Goal: Information Seeking & Learning: Learn about a topic

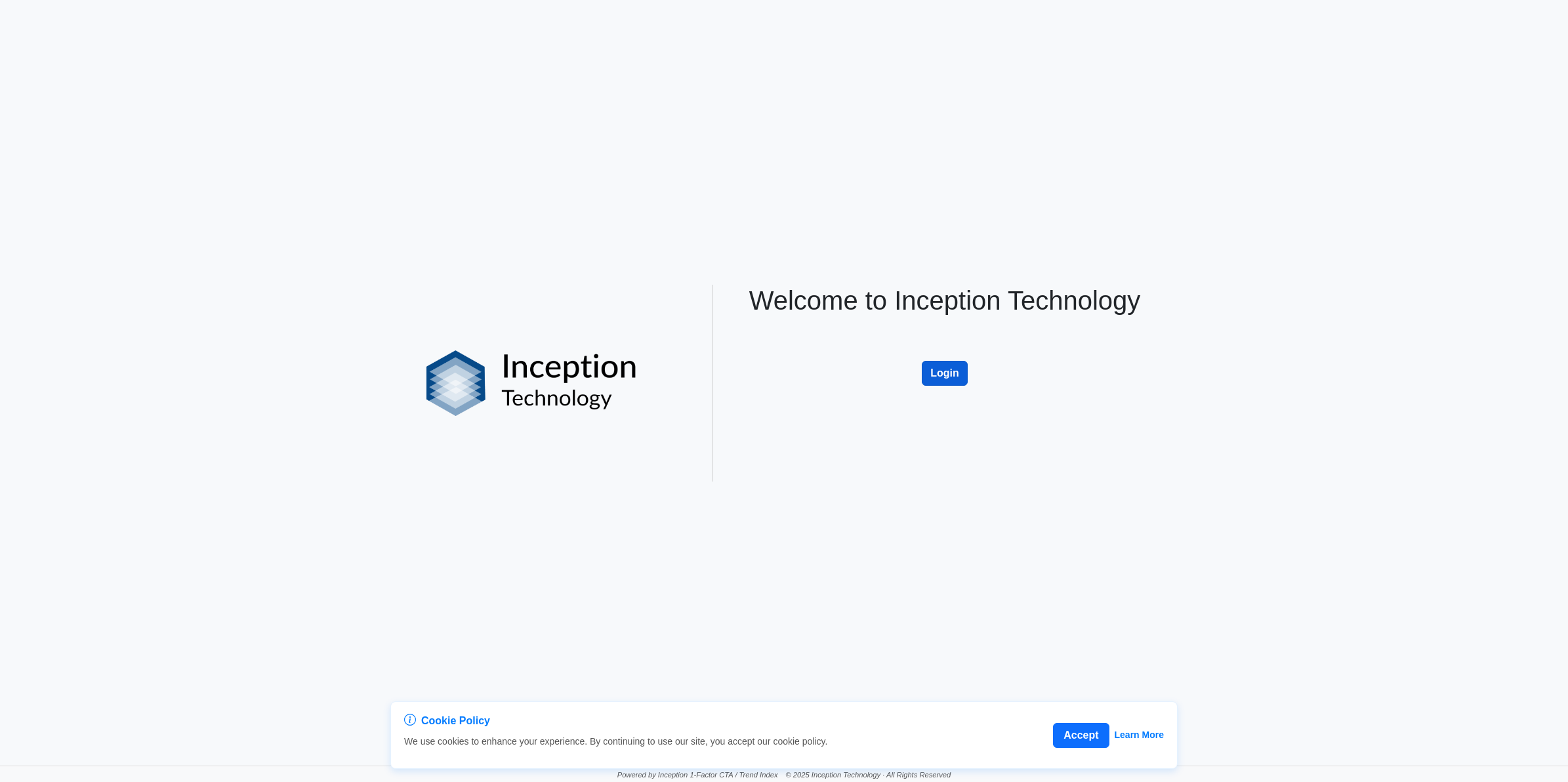
click at [958, 379] on button "Login" at bounding box center [945, 373] width 46 height 25
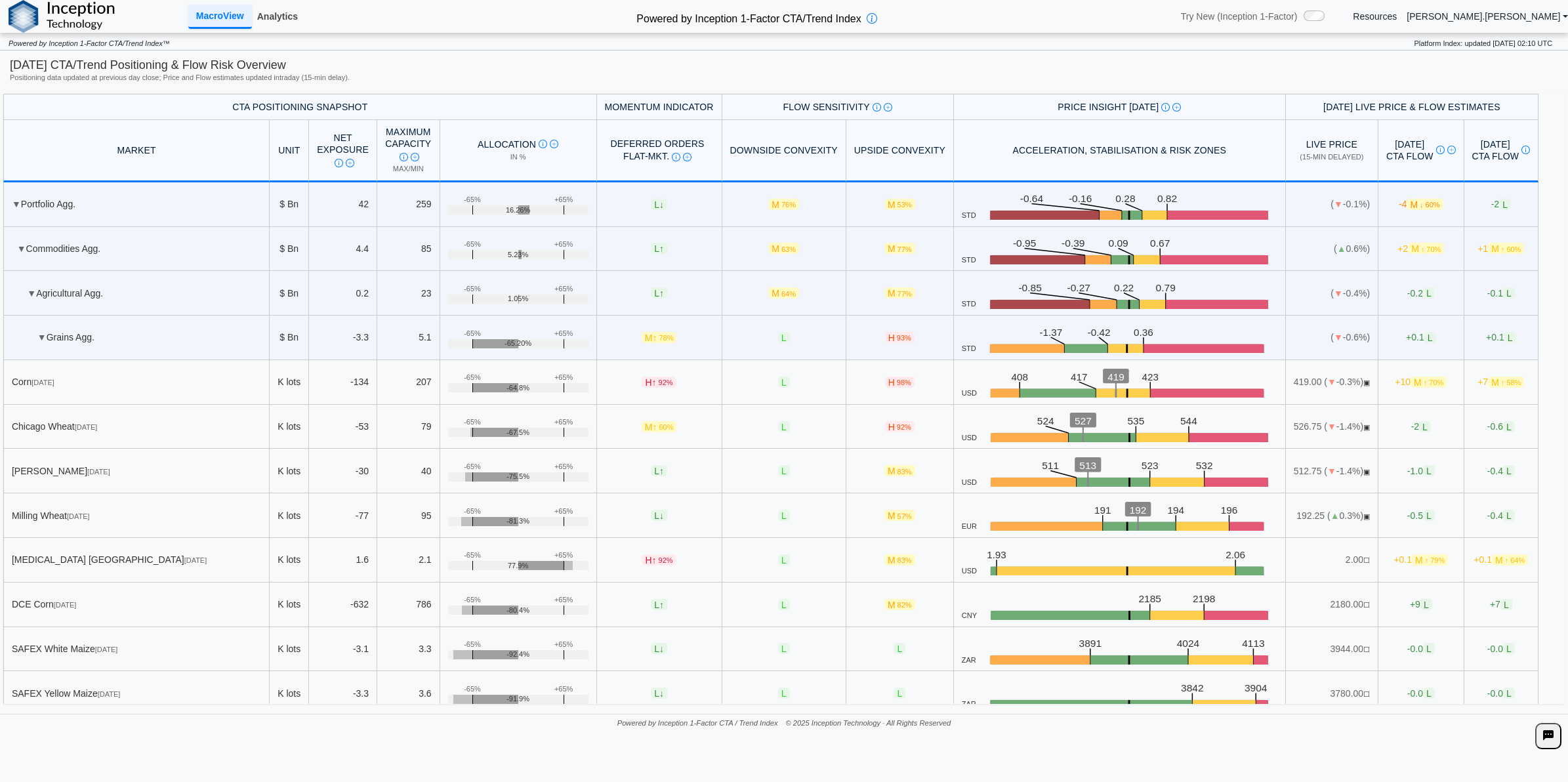
click at [296, 13] on link "Analytics" at bounding box center [278, 16] width 51 height 22
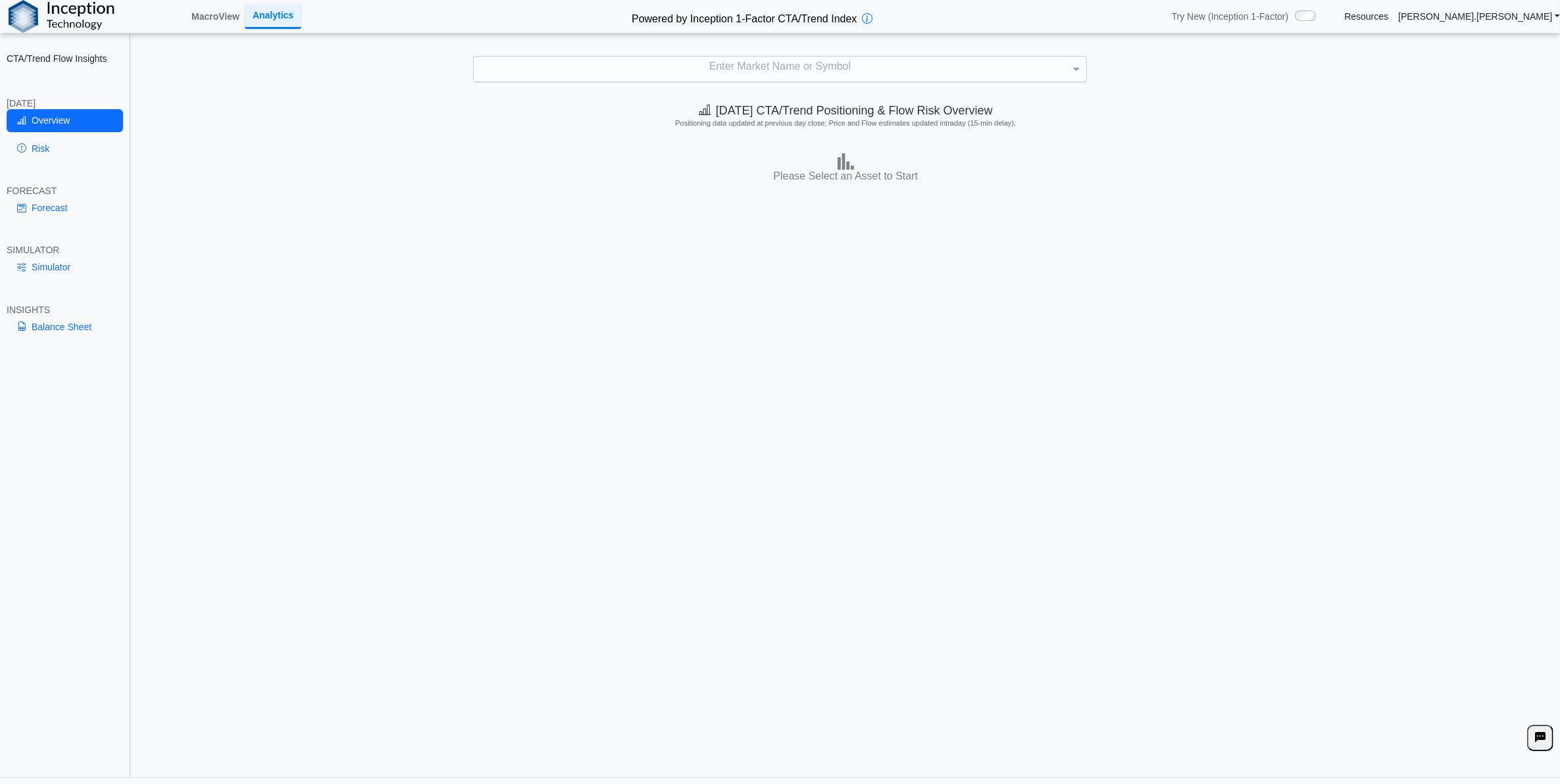
click at [832, 77] on div "Enter Market Name or Symbol" at bounding box center [779, 69] width 612 height 25
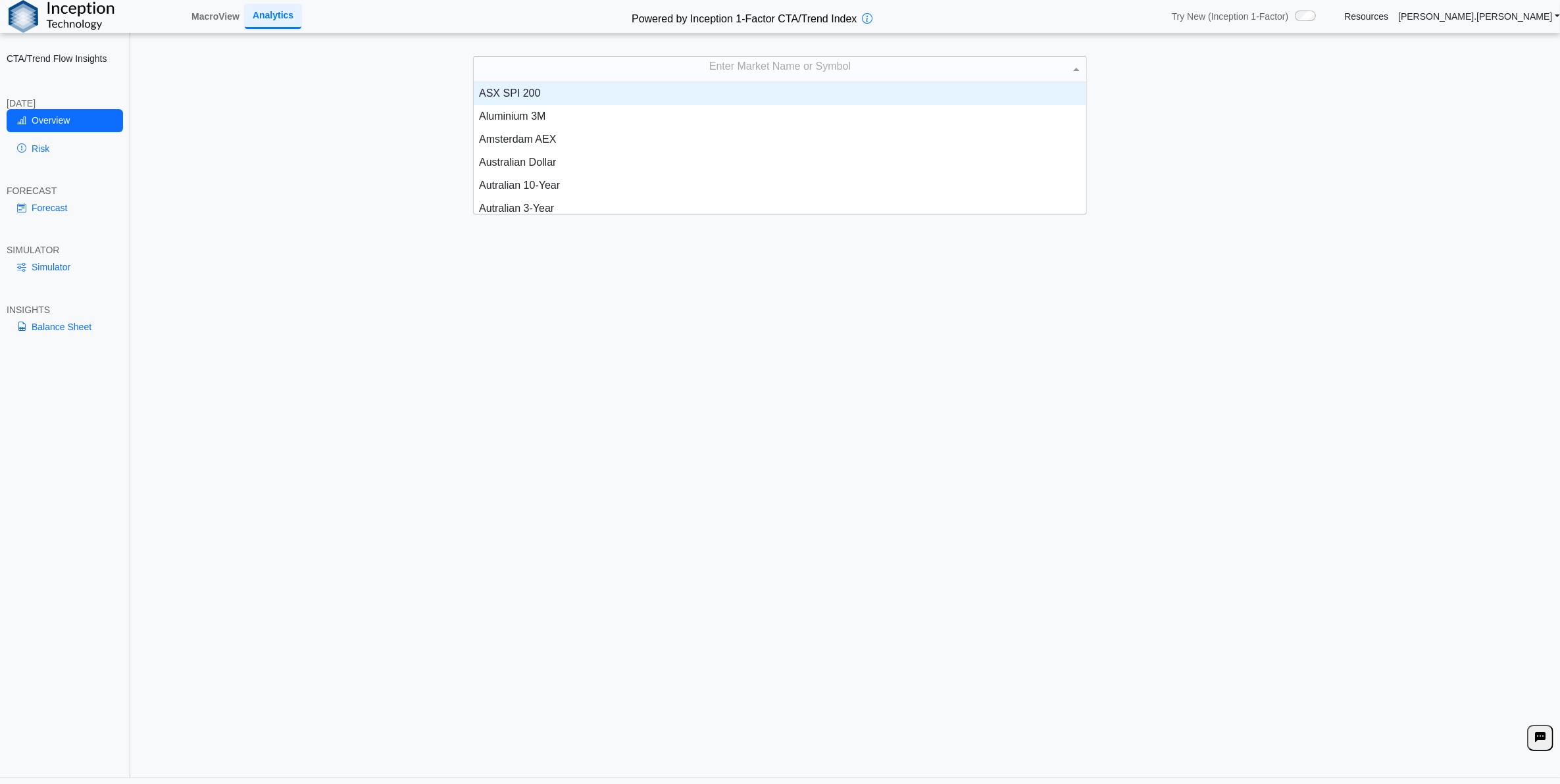
scroll to position [13, 13]
type input "****"
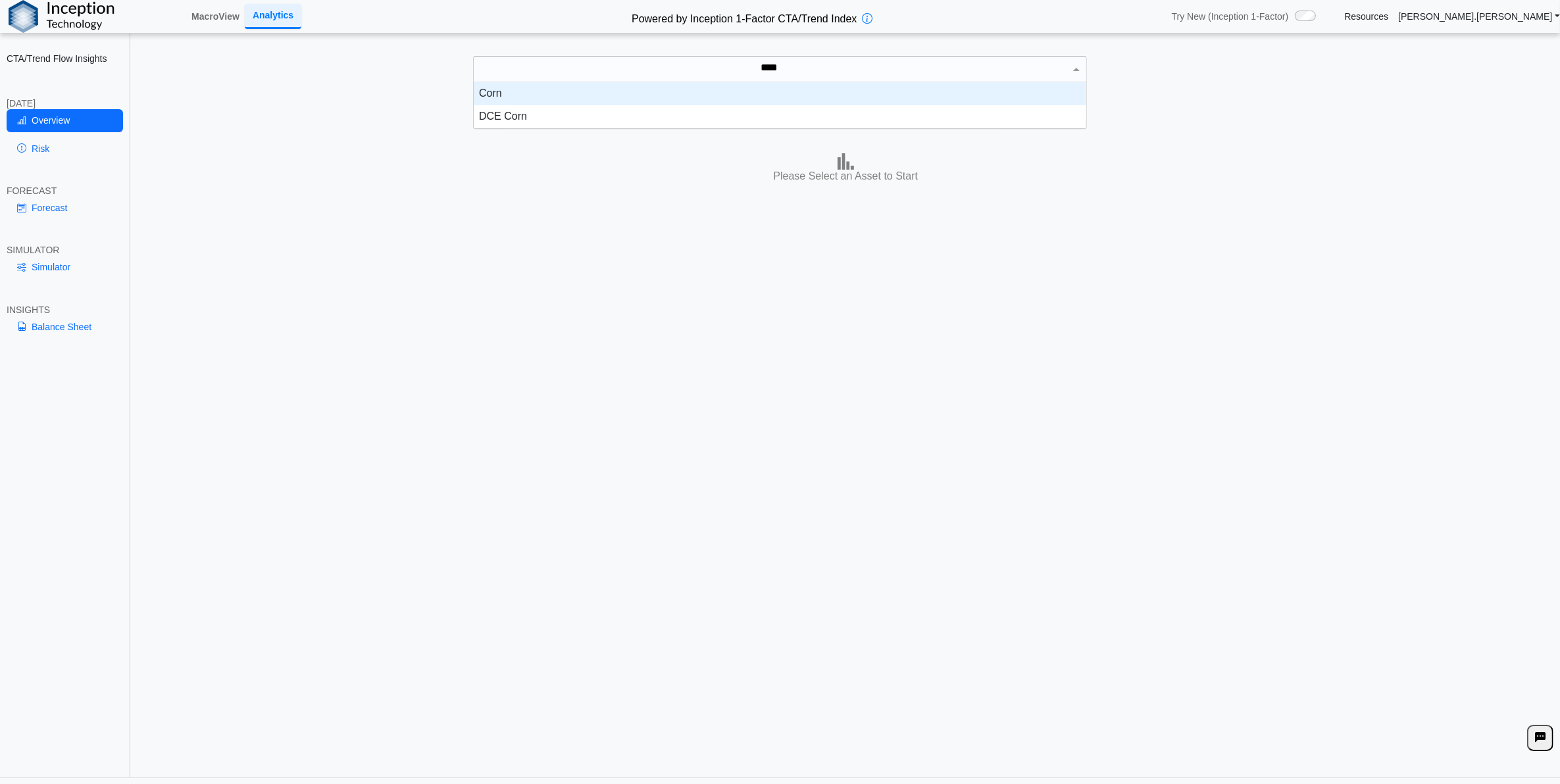
click at [806, 88] on div "Corn" at bounding box center [779, 94] width 612 height 23
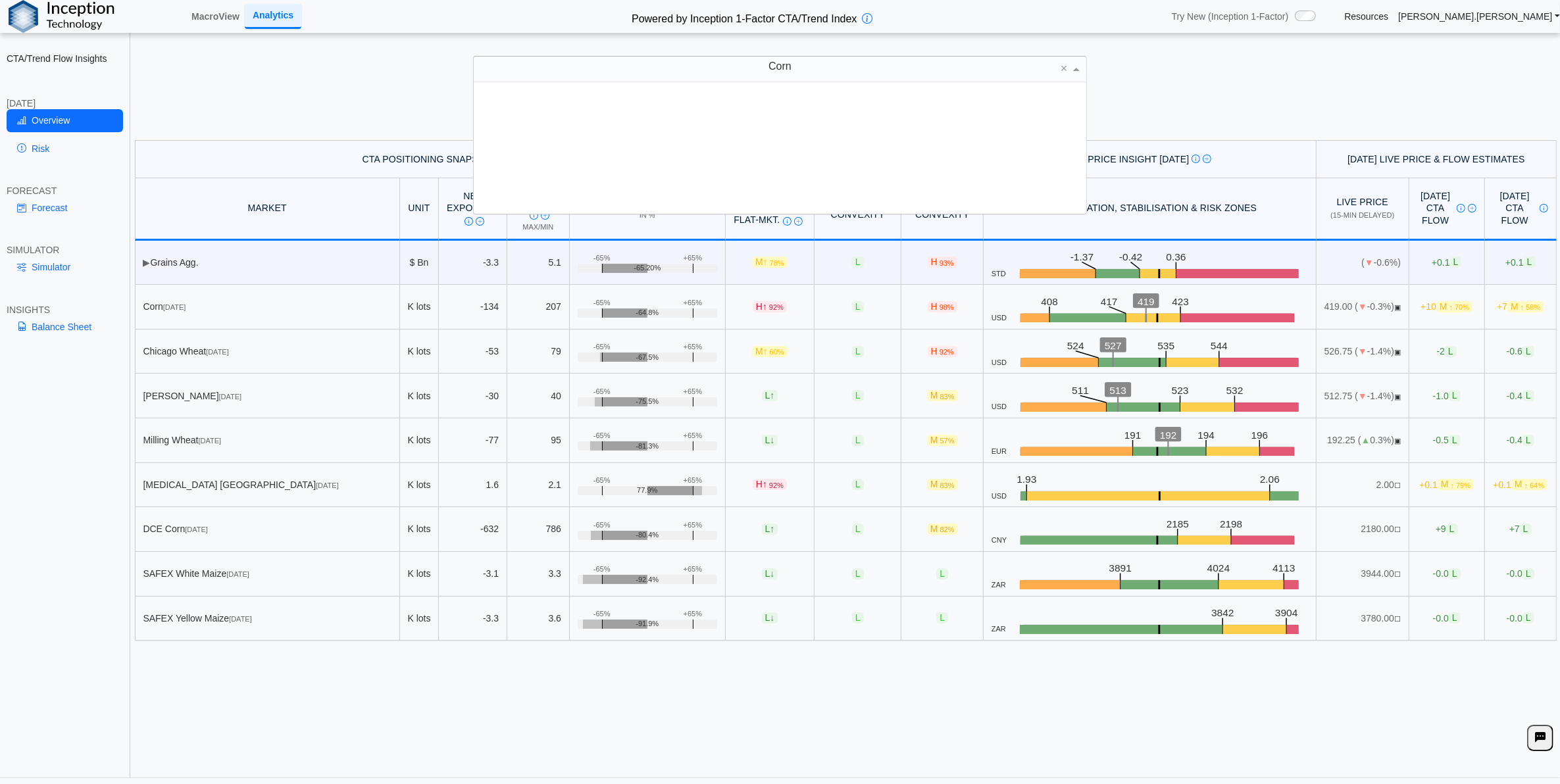
scroll to position [119, 600]
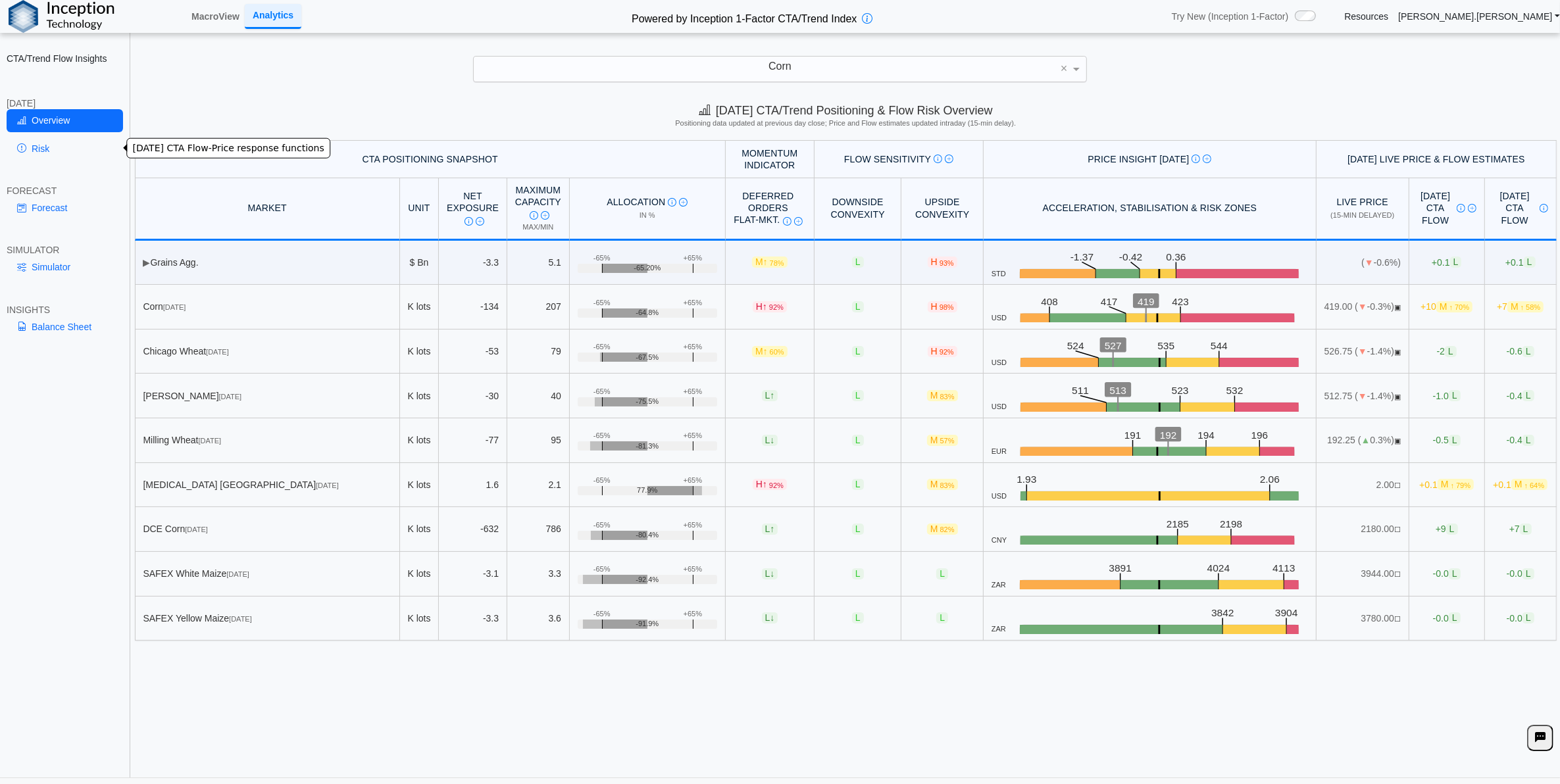
click at [102, 149] on link "Risk" at bounding box center [65, 149] width 117 height 22
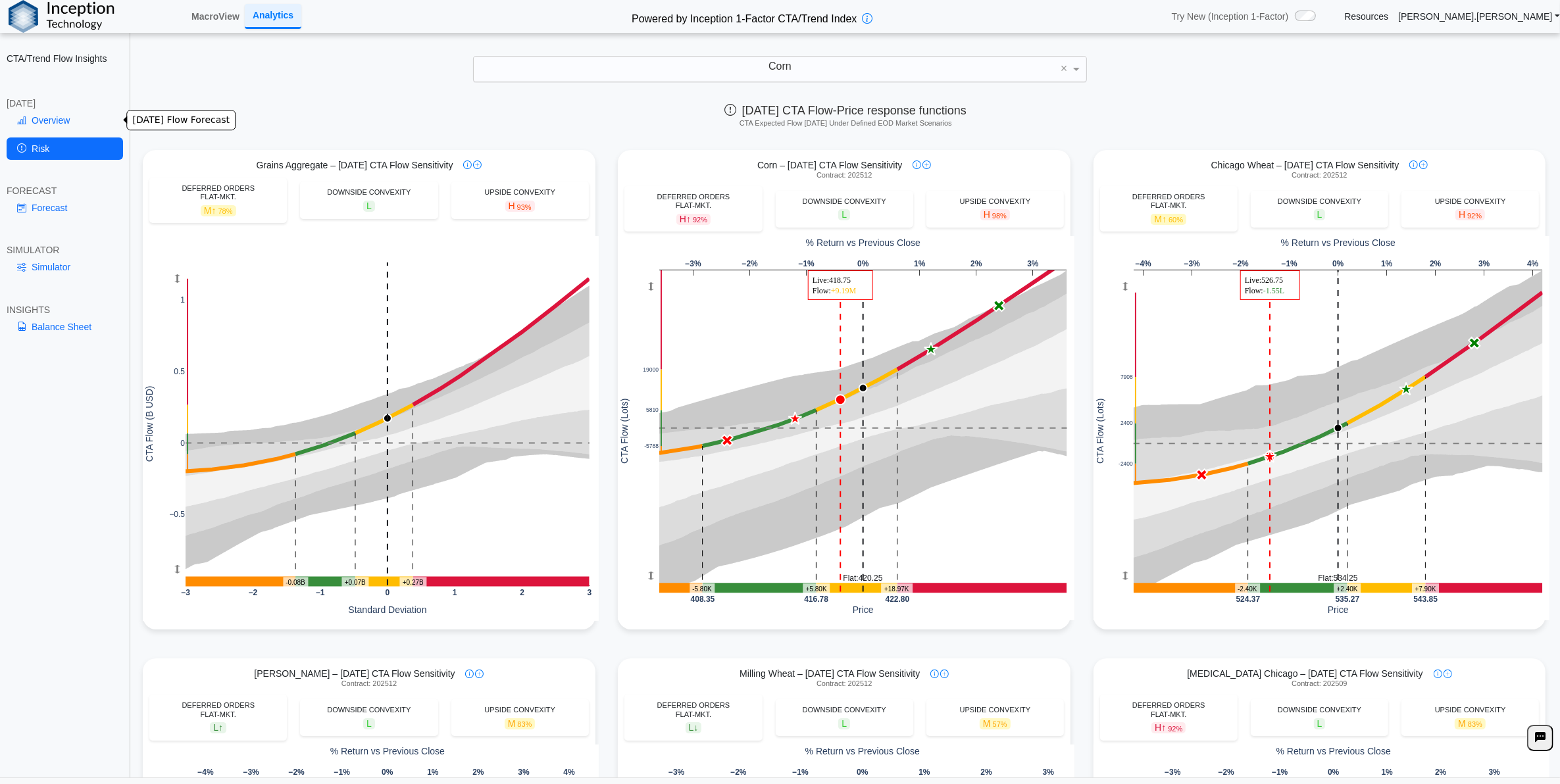
click at [58, 128] on link "Overview" at bounding box center [65, 120] width 117 height 22
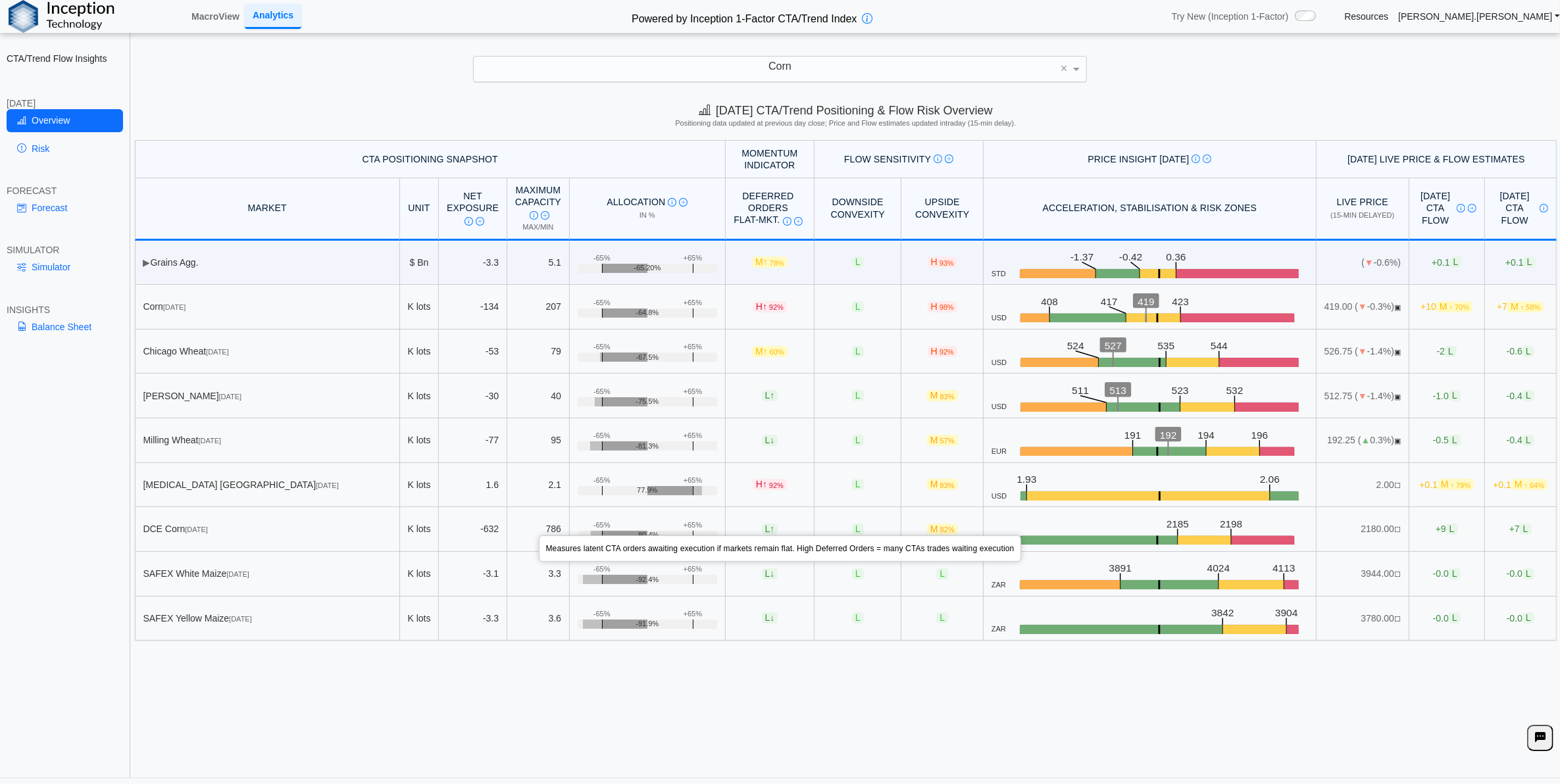
click at [787, 218] on img at bounding box center [787, 222] width 9 height 9
click at [77, 273] on link "Simulator" at bounding box center [65, 267] width 117 height 22
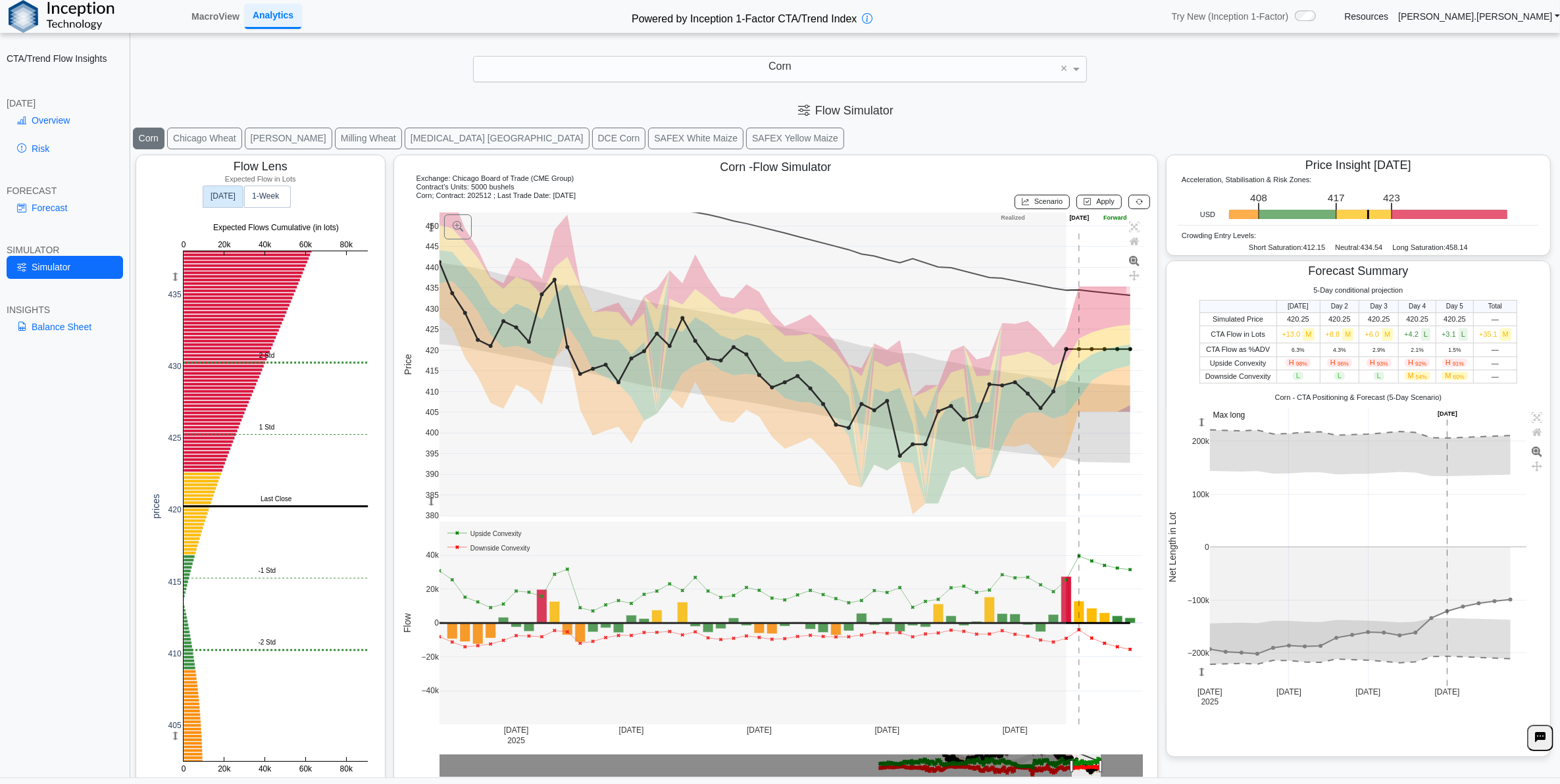
click at [52, 301] on div "CTA/Trend Flow Insights [DATE] Overview Risk FORECAST Forecast SIMULATOR Simula…" at bounding box center [65, 392] width 131 height 784
click at [46, 332] on link "Balance Sheet" at bounding box center [65, 327] width 117 height 22
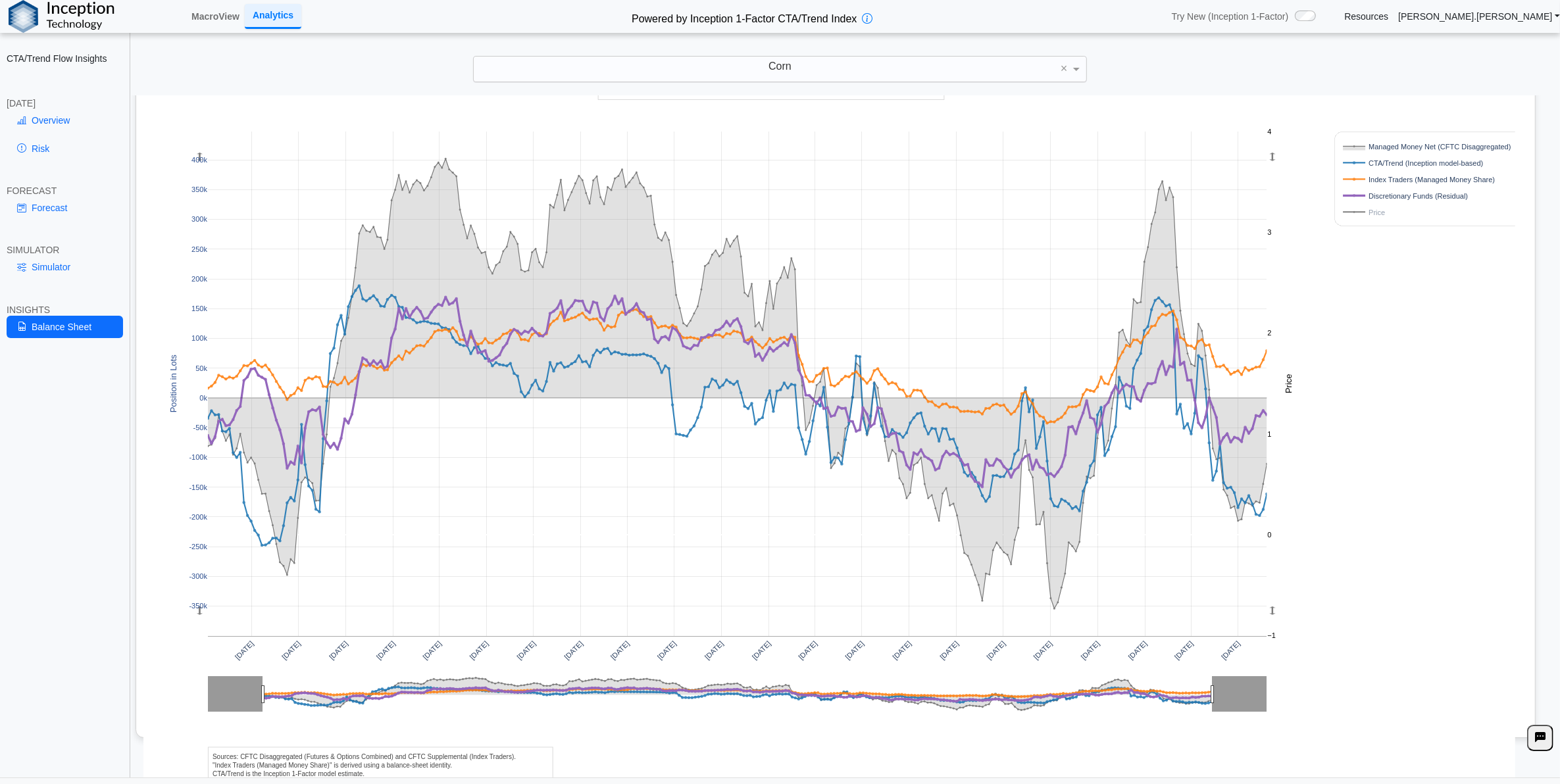
scroll to position [40, 0]
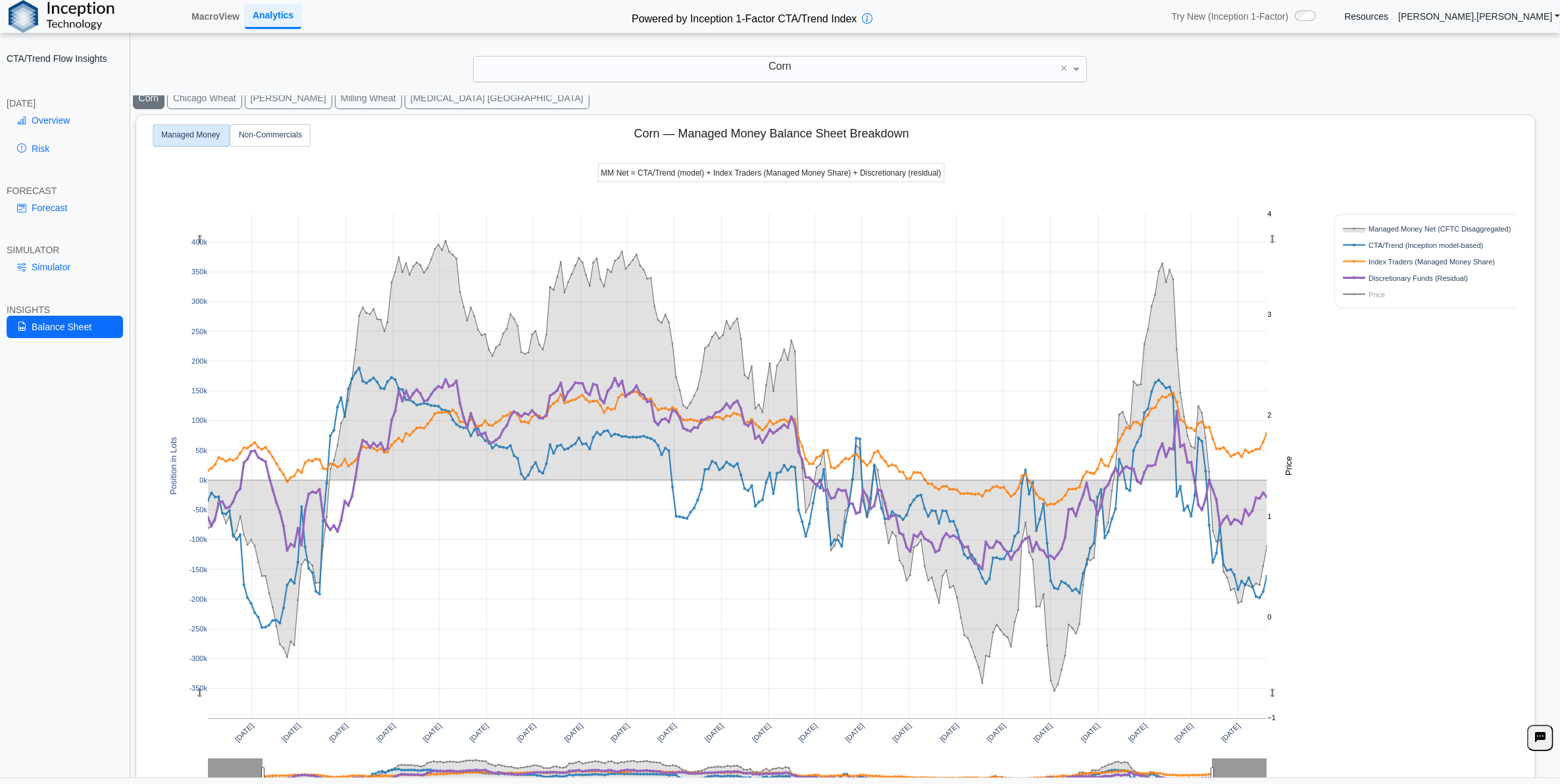
click at [1403, 544] on div "[DATE] [DATE] [DATE] [DATE] [DATE] [DATE] [DATE] [DATE] [DATE] [DATE] [DATE] [D…" at bounding box center [829, 488] width 1372 height 745
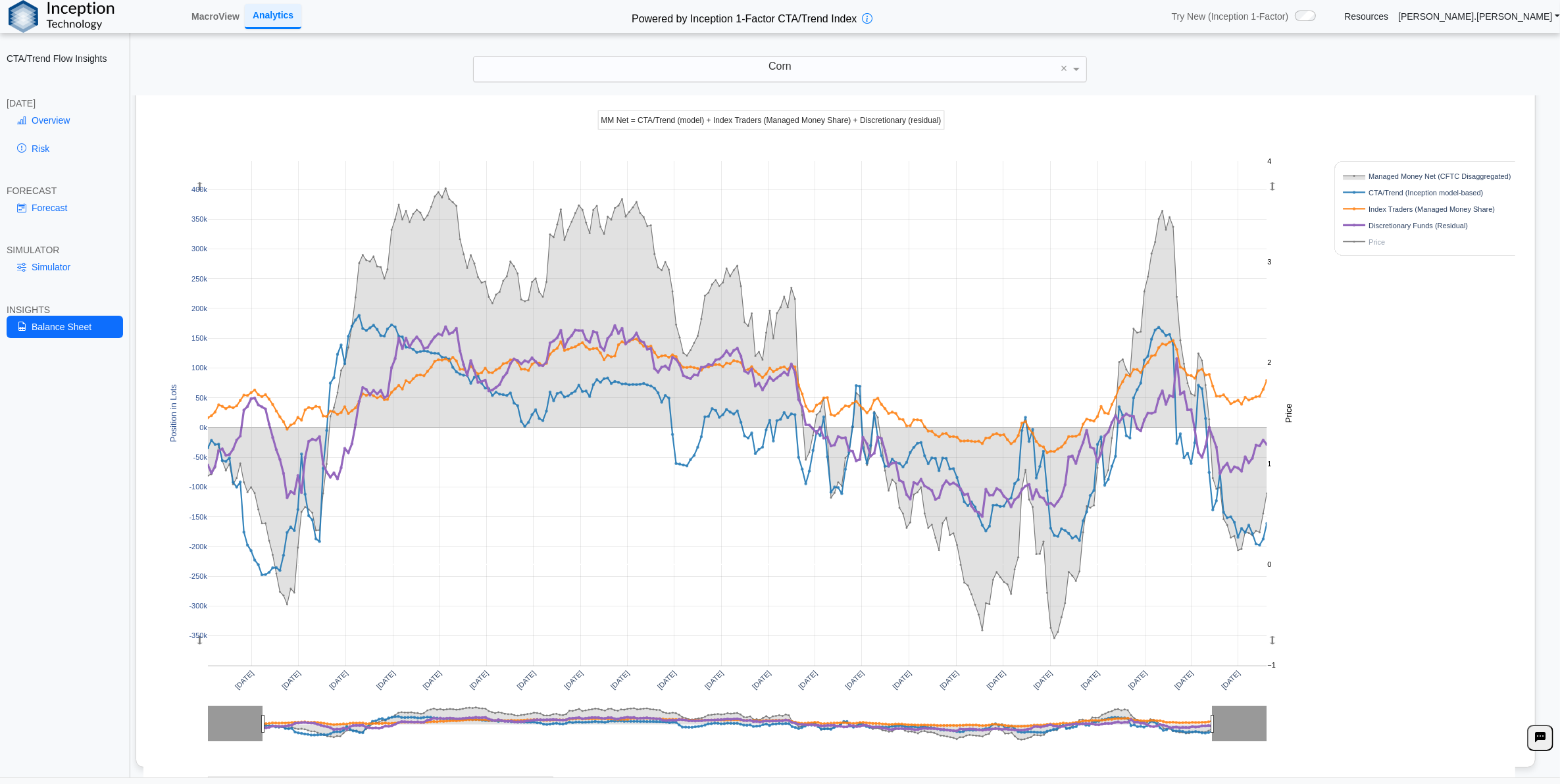
scroll to position [122, 0]
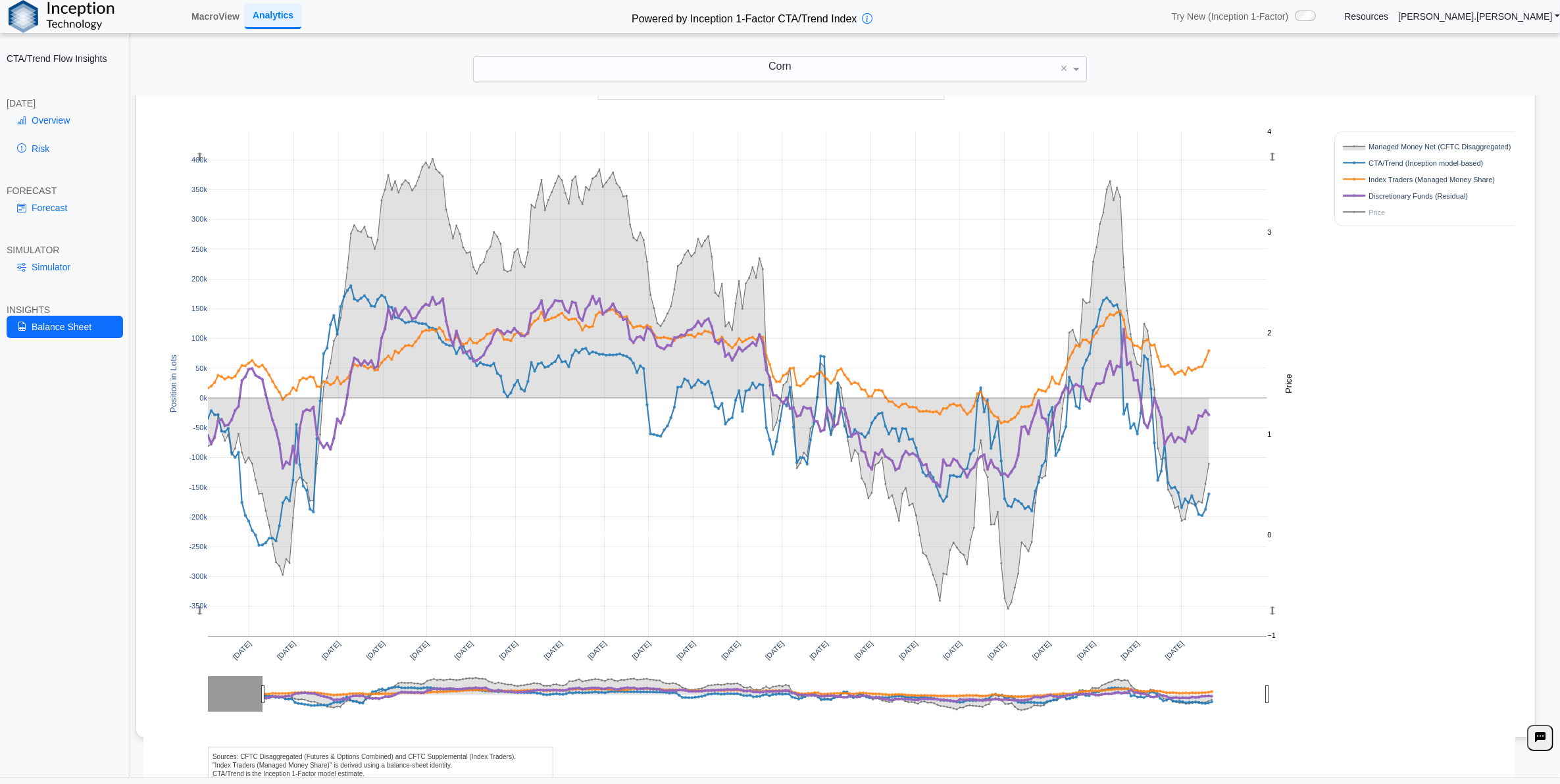
click at [1319, 697] on div "[DATE] [DATE] [DATE] [DATE] [DATE] [DATE] [DATE] [DATE] [DATE] [DATE] [DATE] [D…" at bounding box center [829, 405] width 1372 height 745
click at [1344, 691] on div "[DATE] [DATE] [DATE] [DATE] [DATE] [DATE] [DATE] [DATE] [DATE] [DATE] [DATE] [D…" at bounding box center [829, 405] width 1372 height 745
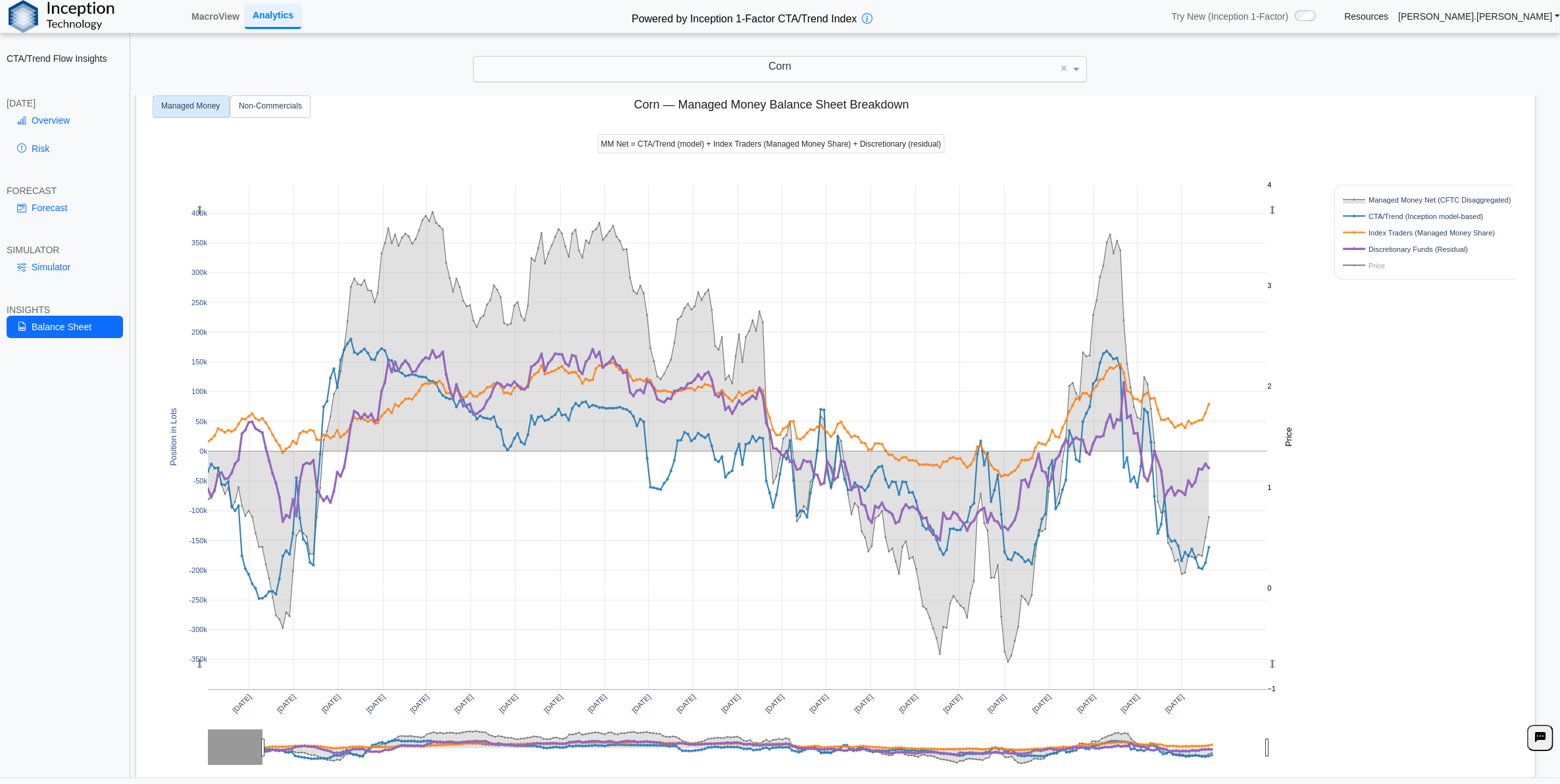
scroll to position [40, 0]
